Goal: Information Seeking & Learning: Find specific fact

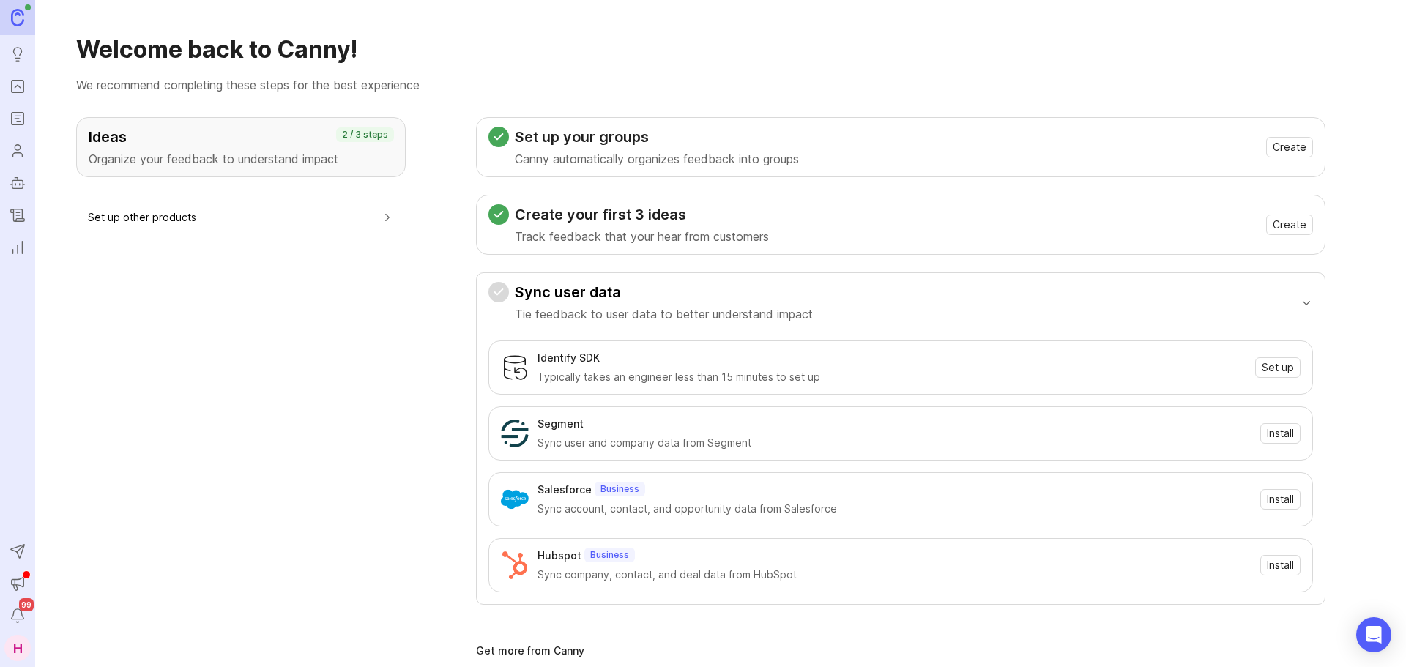
click at [20, 91] on icon "Portal" at bounding box center [18, 87] width 16 height 18
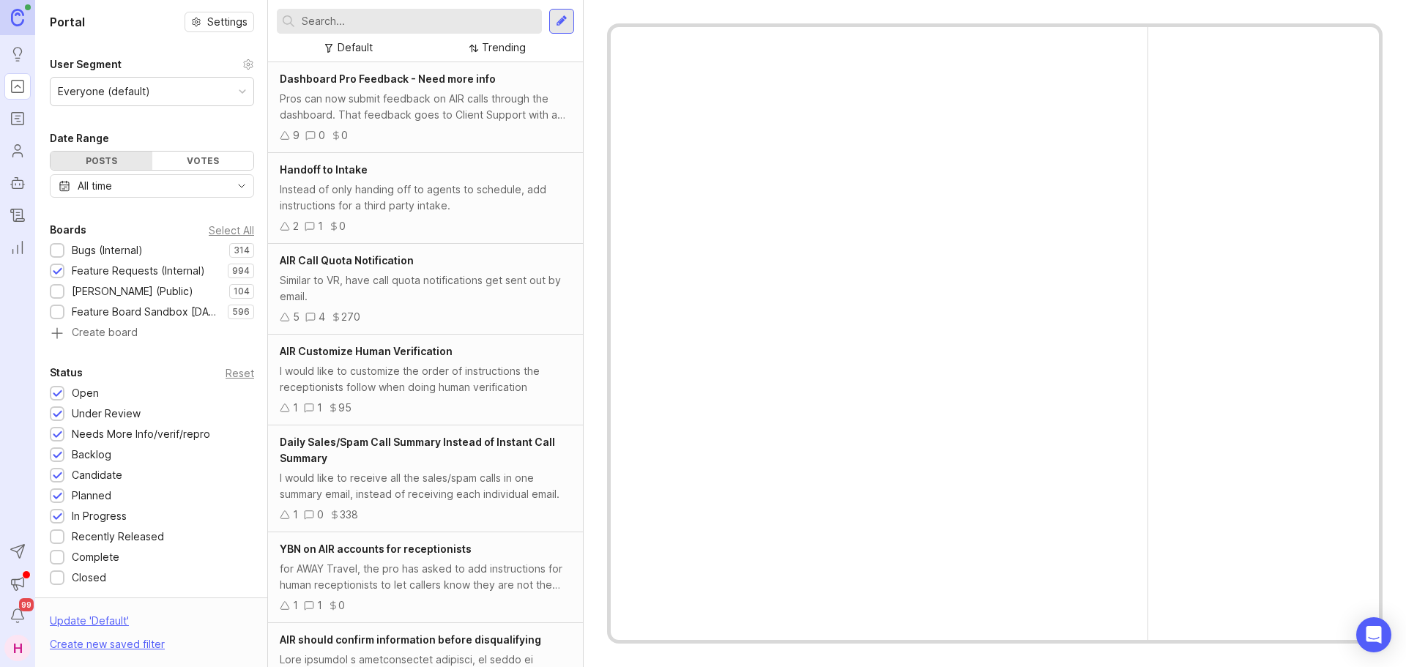
click at [70, 258] on div "Bugs (Internal)" at bounding box center [100, 250] width 100 height 16
click at [85, 270] on div "Feature Requests (Internal)" at bounding box center [138, 271] width 133 height 16
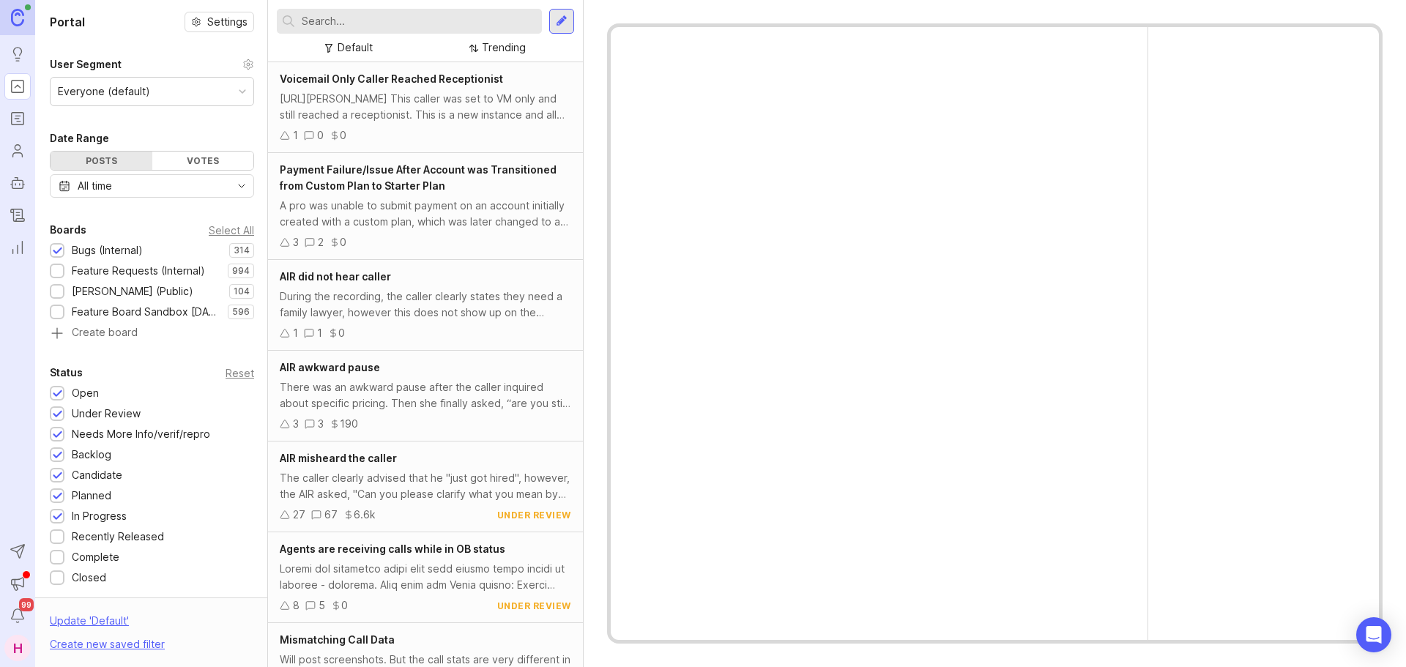
click at [386, 30] on div at bounding box center [409, 21] width 265 height 25
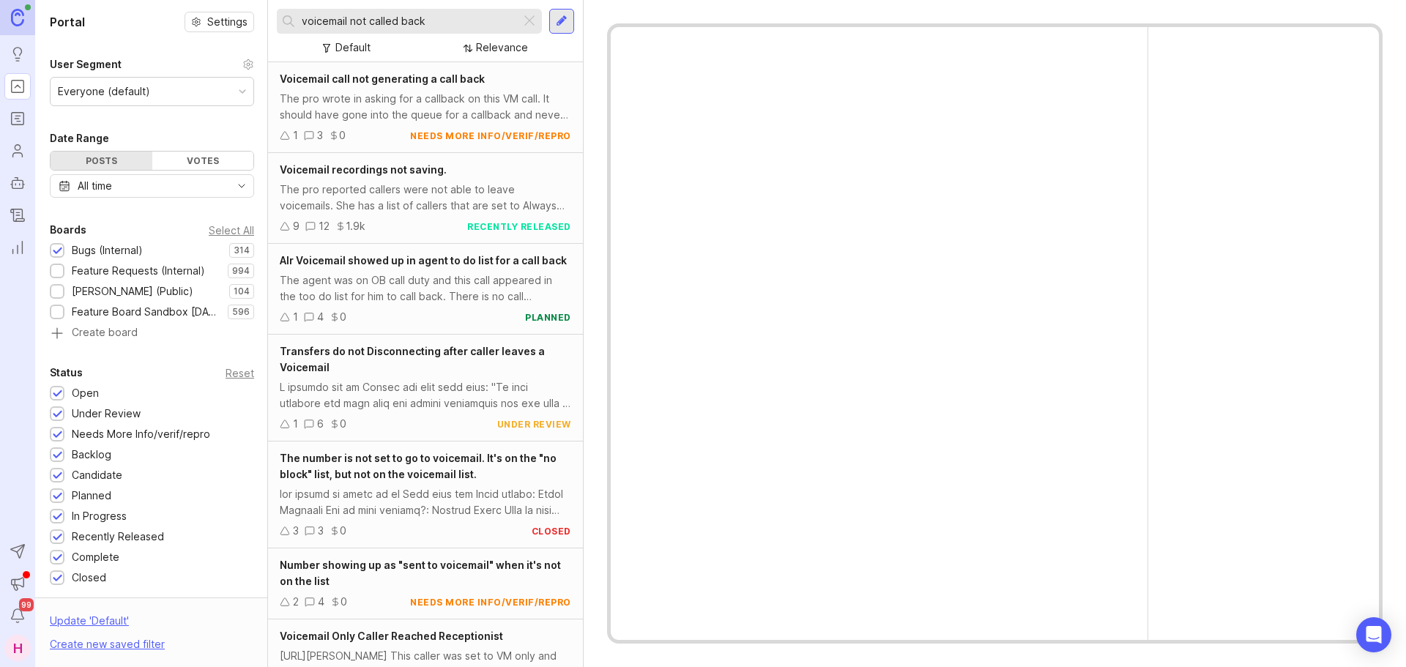
type input "voicemail not called back"
click at [433, 100] on div "The pro wrote in asking for a callback on this VM call. It should have gone int…" at bounding box center [425, 107] width 291 height 32
